Goal: Transaction & Acquisition: Book appointment/travel/reservation

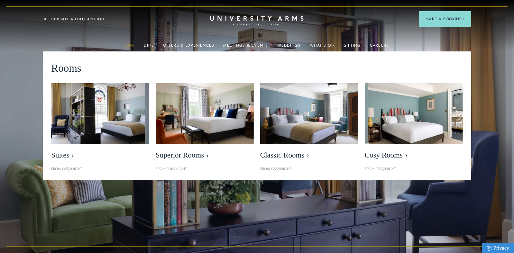
click at [135, 46] on link "Stay" at bounding box center [130, 47] width 10 height 8
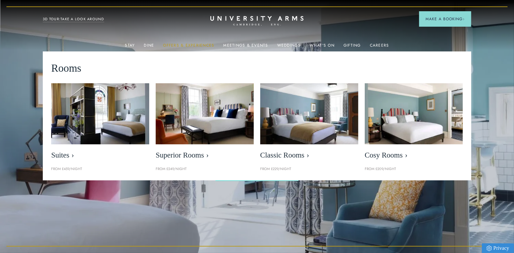
click at [196, 45] on link "Offers & Experiences" at bounding box center [188, 47] width 51 height 8
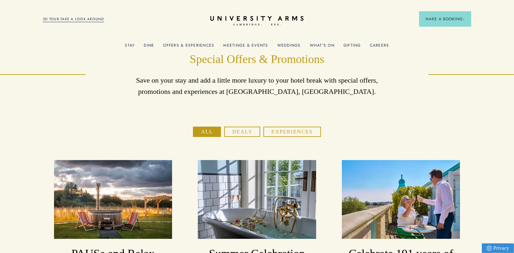
click at [253, 135] on button "Deals" at bounding box center [242, 132] width 36 height 10
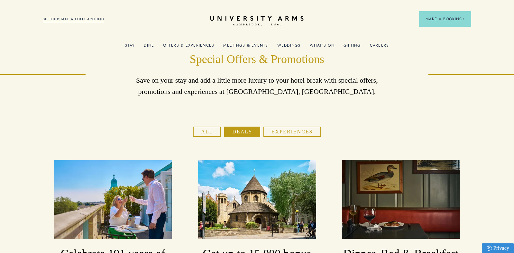
click at [182, 46] on link "Offers & Experiences" at bounding box center [188, 47] width 51 height 8
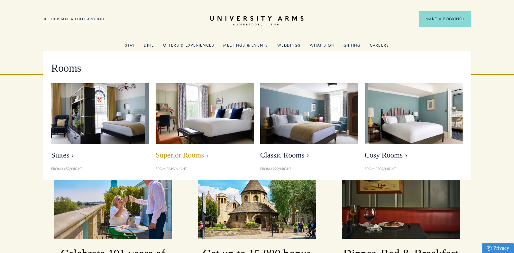
click at [234, 107] on img at bounding box center [204, 113] width 113 height 70
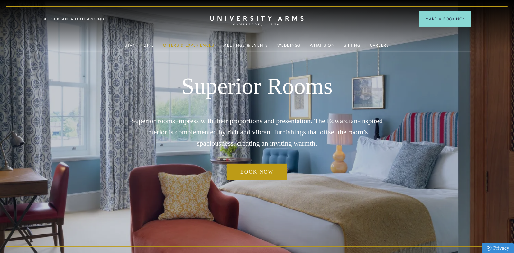
click at [184, 47] on link "Offers & Experiences" at bounding box center [188, 47] width 51 height 8
